Goal: Information Seeking & Learning: Learn about a topic

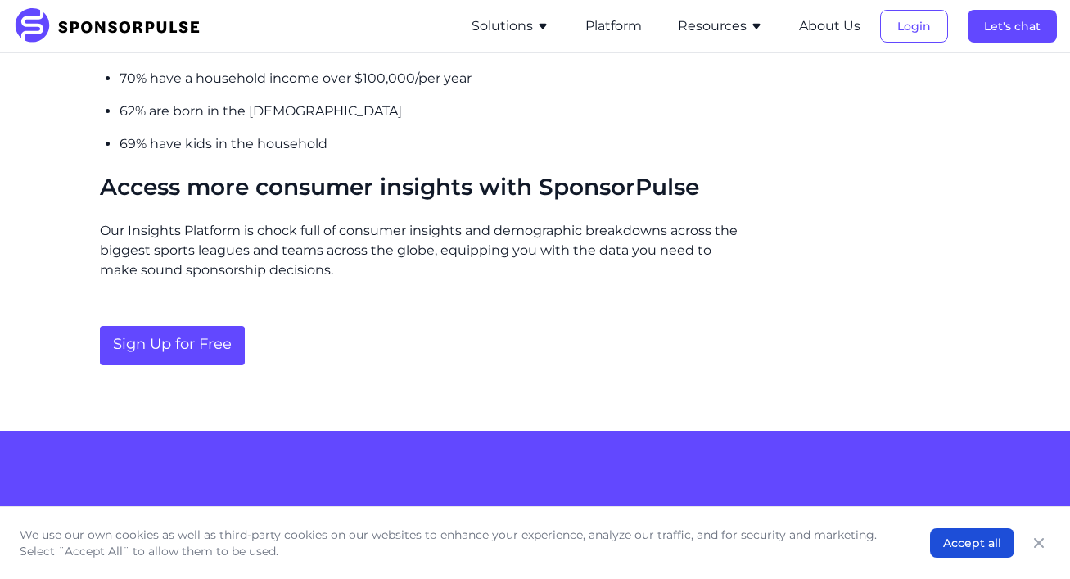
scroll to position [1676, 0]
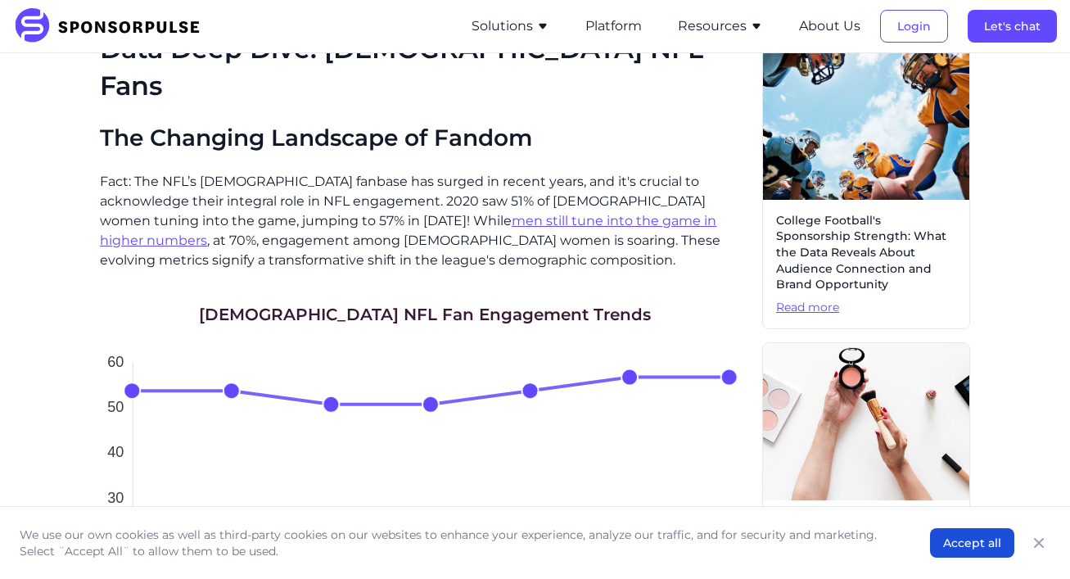
scroll to position [698, 0]
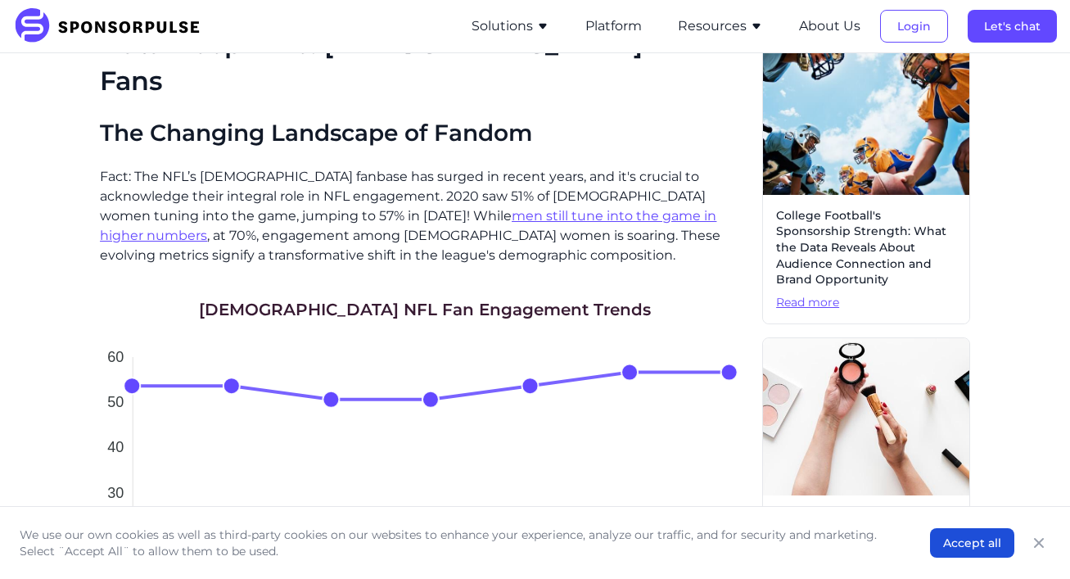
click at [435, 208] on u "men still tune into the game in higher numbers" at bounding box center [408, 225] width 616 height 35
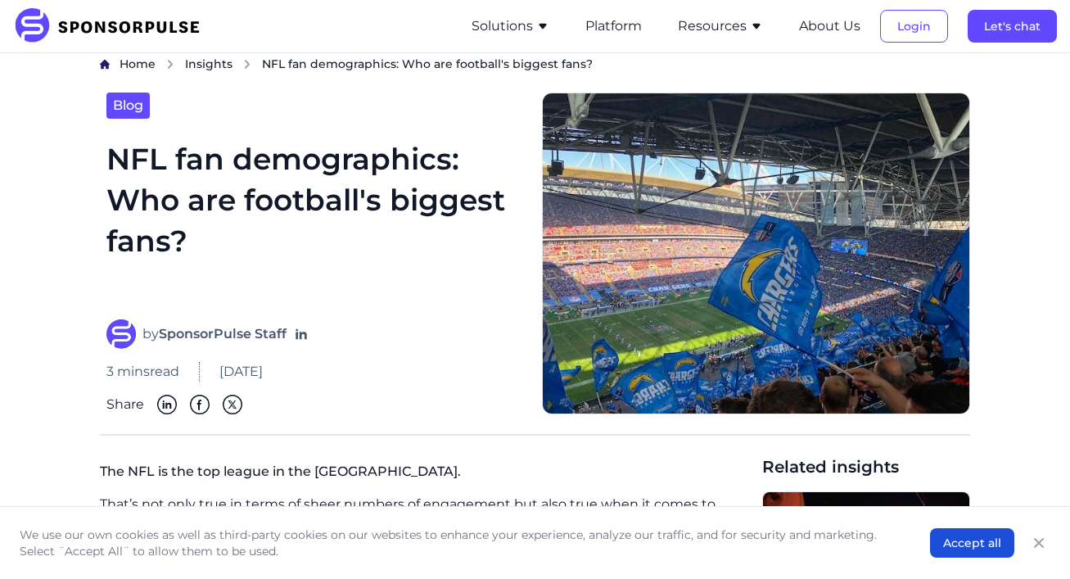
scroll to position [16, 0]
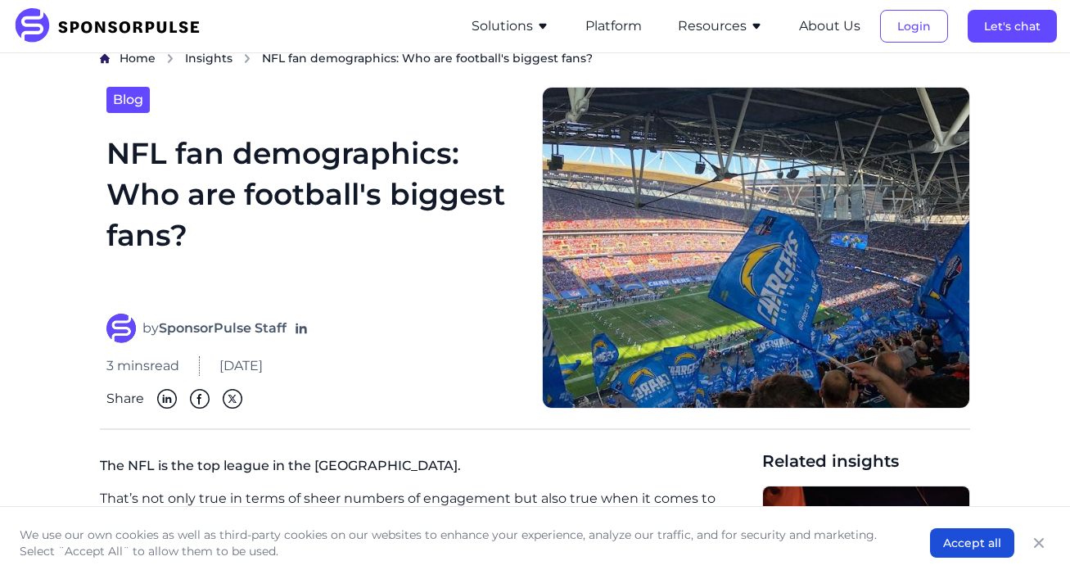
click at [733, 23] on button "Resources" at bounding box center [720, 26] width 85 height 20
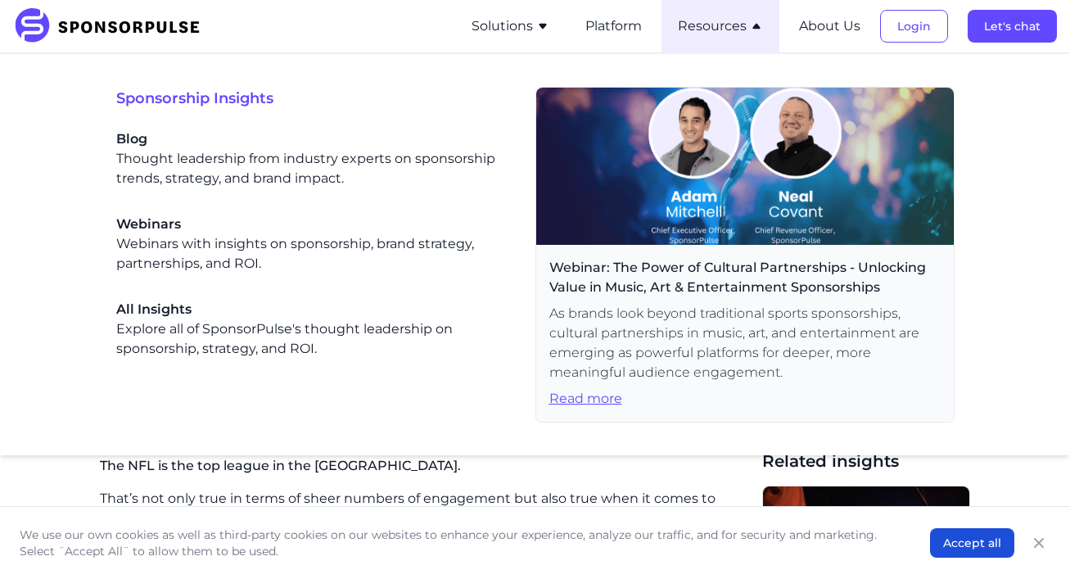
click at [733, 22] on button "Resources" at bounding box center [720, 26] width 85 height 20
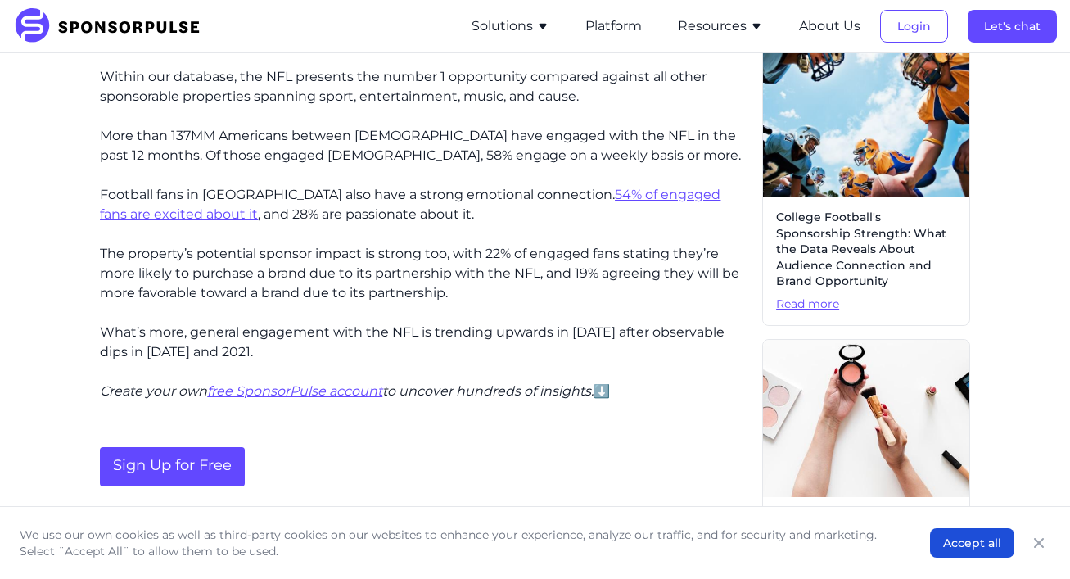
scroll to position [726, 0]
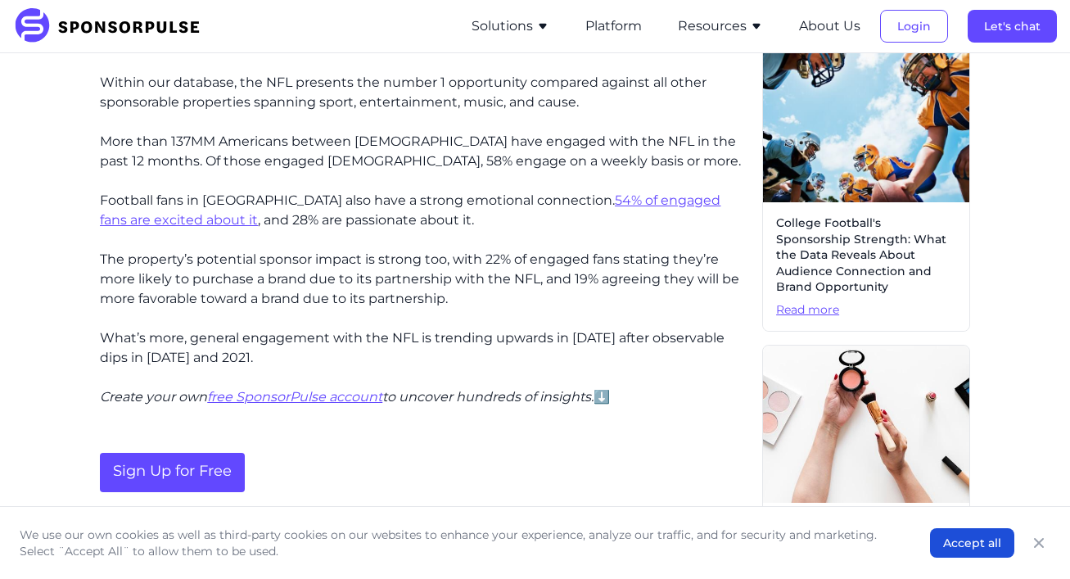
click at [682, 192] on u "54% of engaged fans are excited about it" at bounding box center [410, 209] width 620 height 35
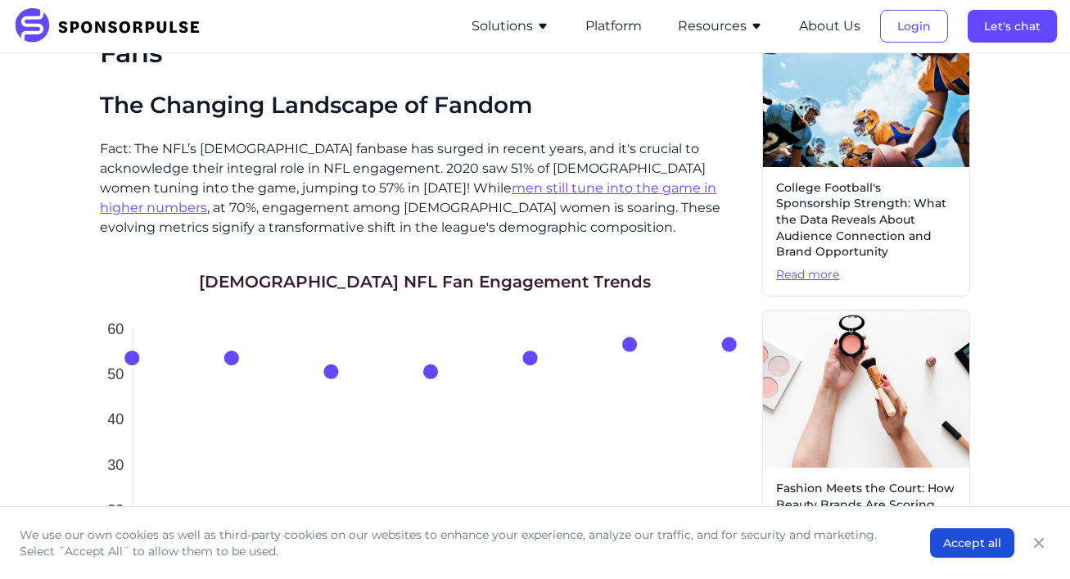
scroll to position [698, 0]
